Goal: Go to known website

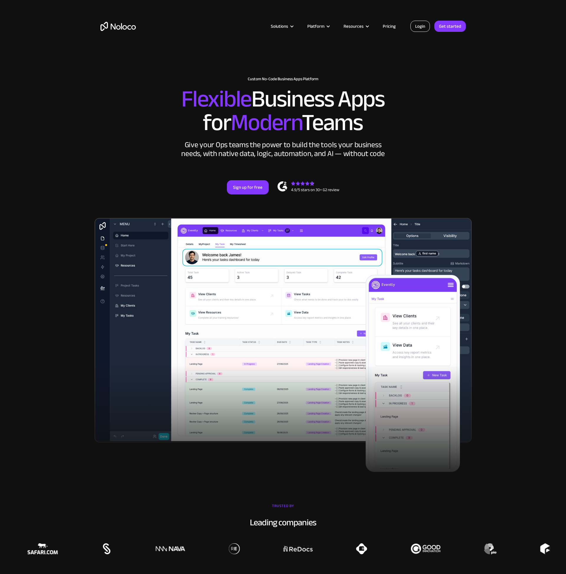
click at [420, 25] on link "Login" at bounding box center [420, 26] width 19 height 11
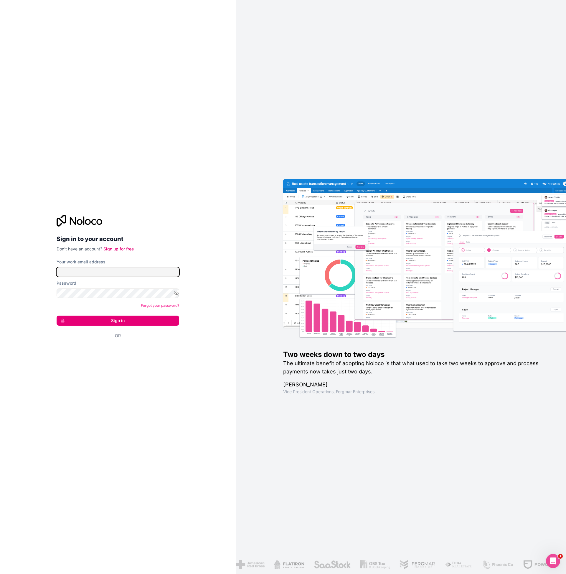
type input "jortijn@hellogekko.nl"
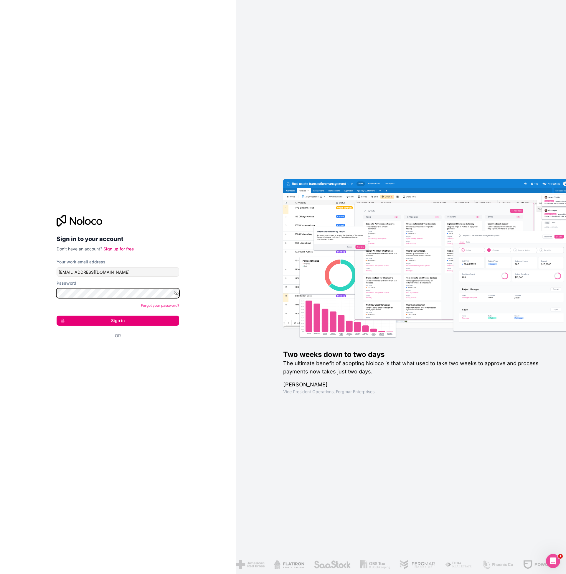
click at [57, 315] on button "Sign in" at bounding box center [118, 320] width 123 height 10
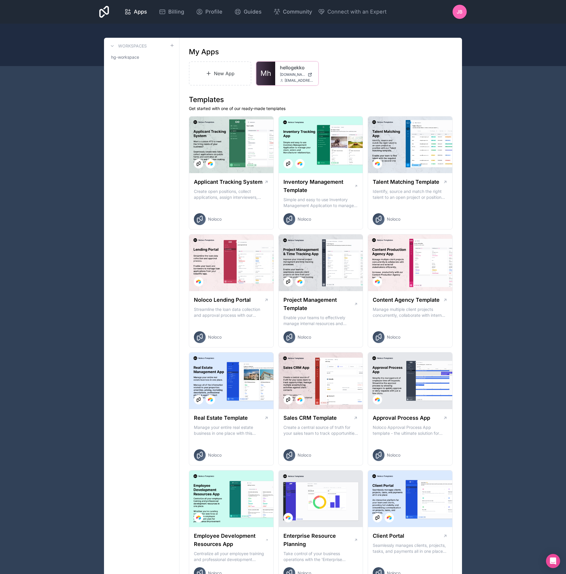
click at [290, 81] on span "jortijn@hellogekko.nl" at bounding box center [299, 80] width 29 height 5
click at [273, 73] on link "Mh" at bounding box center [266, 74] width 19 height 24
